Goal: Transaction & Acquisition: Subscribe to service/newsletter

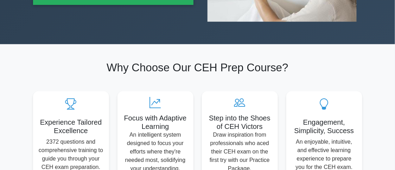
scroll to position [58, 0]
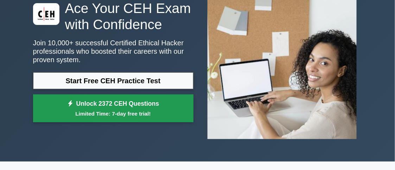
click at [104, 110] on small "Limited Time: 7-day free trial!" at bounding box center [113, 114] width 143 height 8
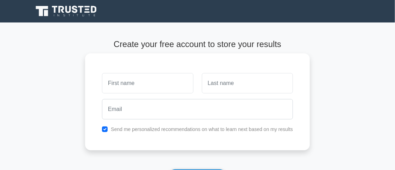
click at [148, 84] on input "text" at bounding box center [147, 83] width 91 height 20
type input "Pranav"
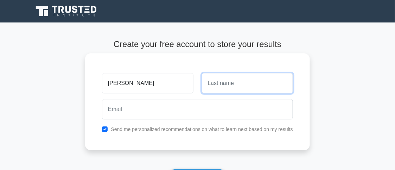
click at [231, 83] on input "text" at bounding box center [247, 83] width 91 height 20
click at [154, 66] on div "Pranav Send me personalized recommendations on what to learn next based on my r…" at bounding box center [197, 101] width 225 height 97
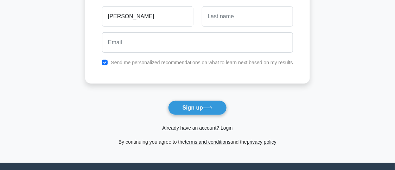
scroll to position [21, 0]
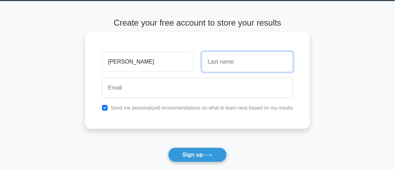
click at [221, 60] on input "text" at bounding box center [247, 62] width 91 height 20
type input "Agrawal"
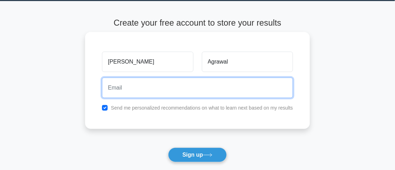
click at [171, 91] on input "email" at bounding box center [197, 88] width 191 height 20
type input "pranavkumaragrawal02@gmail.com"
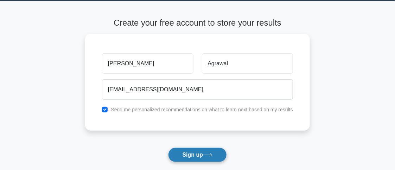
click at [173, 155] on button "Sign up" at bounding box center [197, 155] width 59 height 15
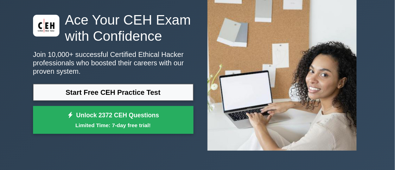
scroll to position [47, 0]
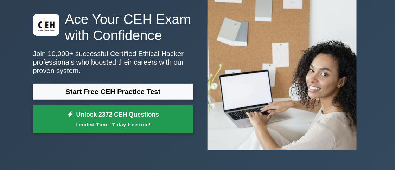
click at [149, 130] on link "Unlock 2372 CEH Questions Limited Time: 7-day free trial!" at bounding box center [113, 120] width 160 height 28
